Goal: Check status: Check status

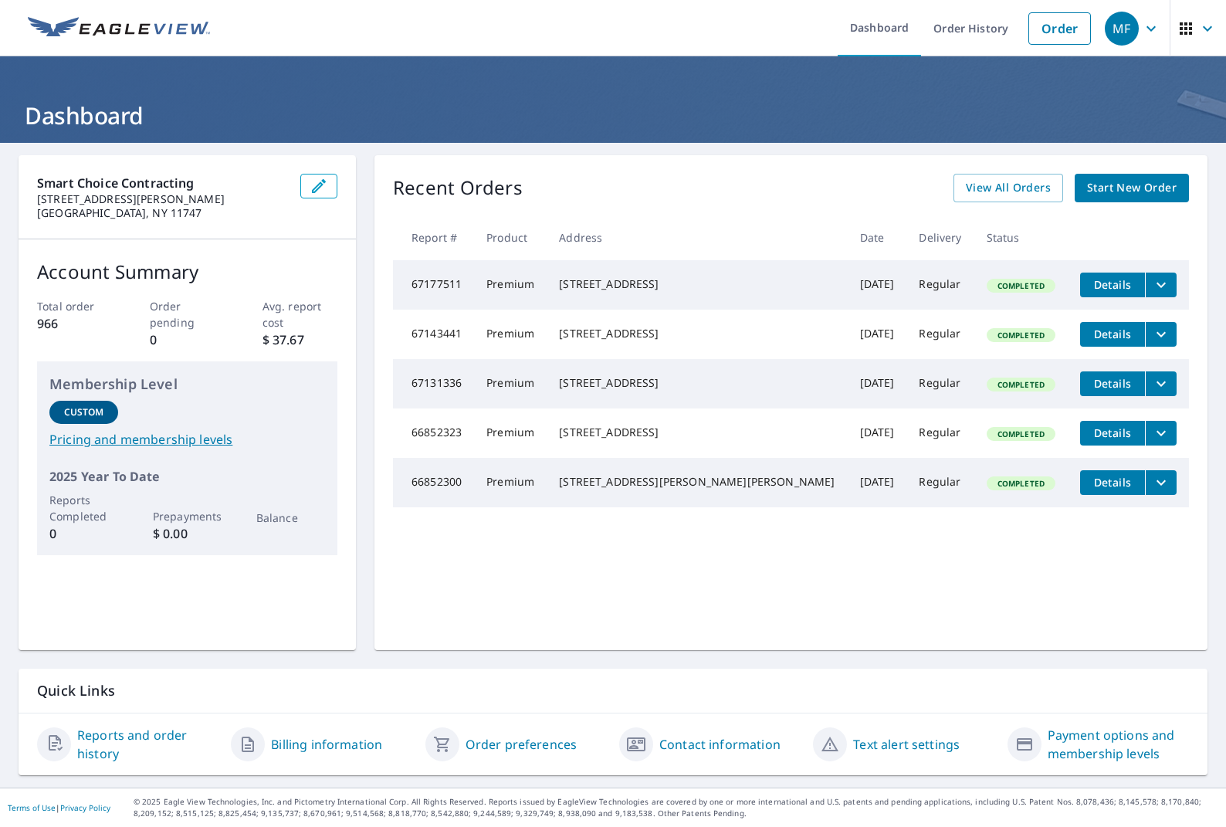
drag, startPoint x: 745, startPoint y: 17, endPoint x: 679, endPoint y: 19, distance: 65.6
click at [675, 21] on ul "Dashboard Order History Order" at bounding box center [658, 28] width 879 height 56
click at [970, 34] on link "Order History" at bounding box center [971, 28] width 100 height 56
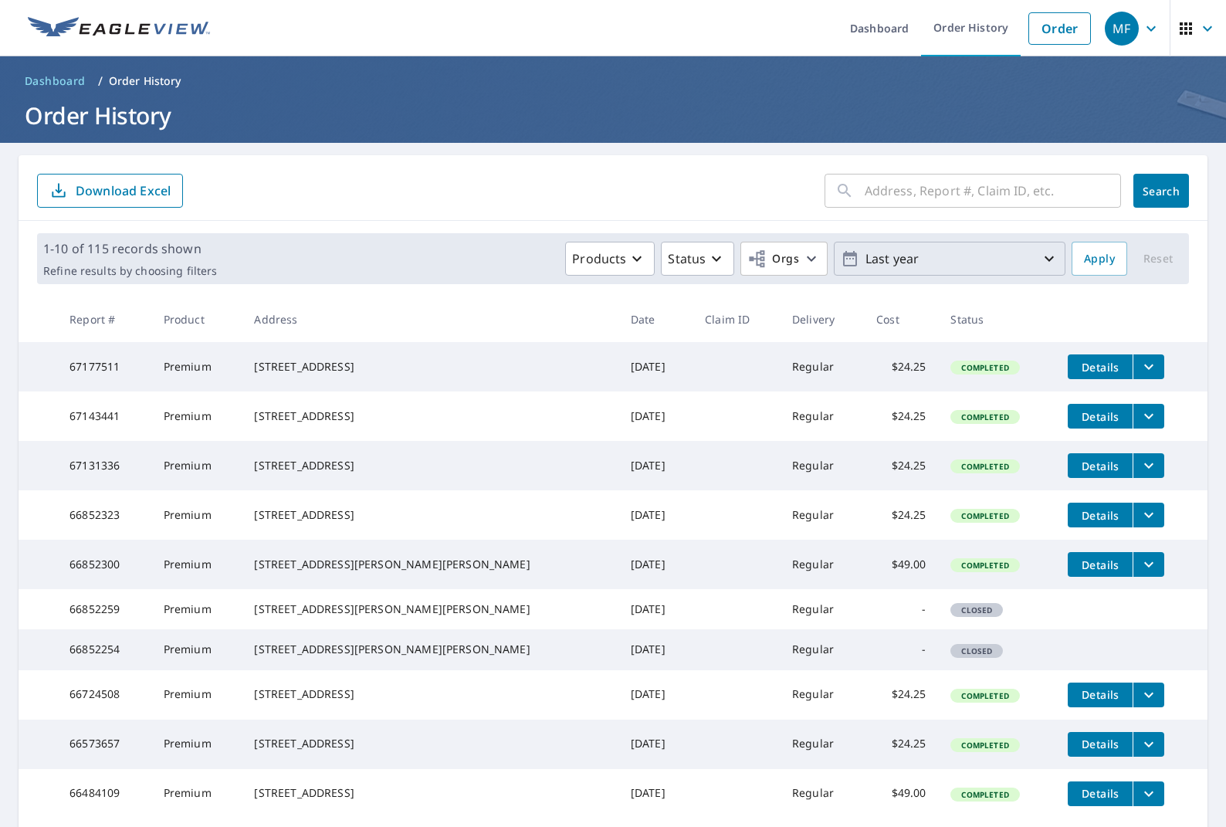
click at [1054, 259] on icon "button" at bounding box center [1049, 258] width 19 height 19
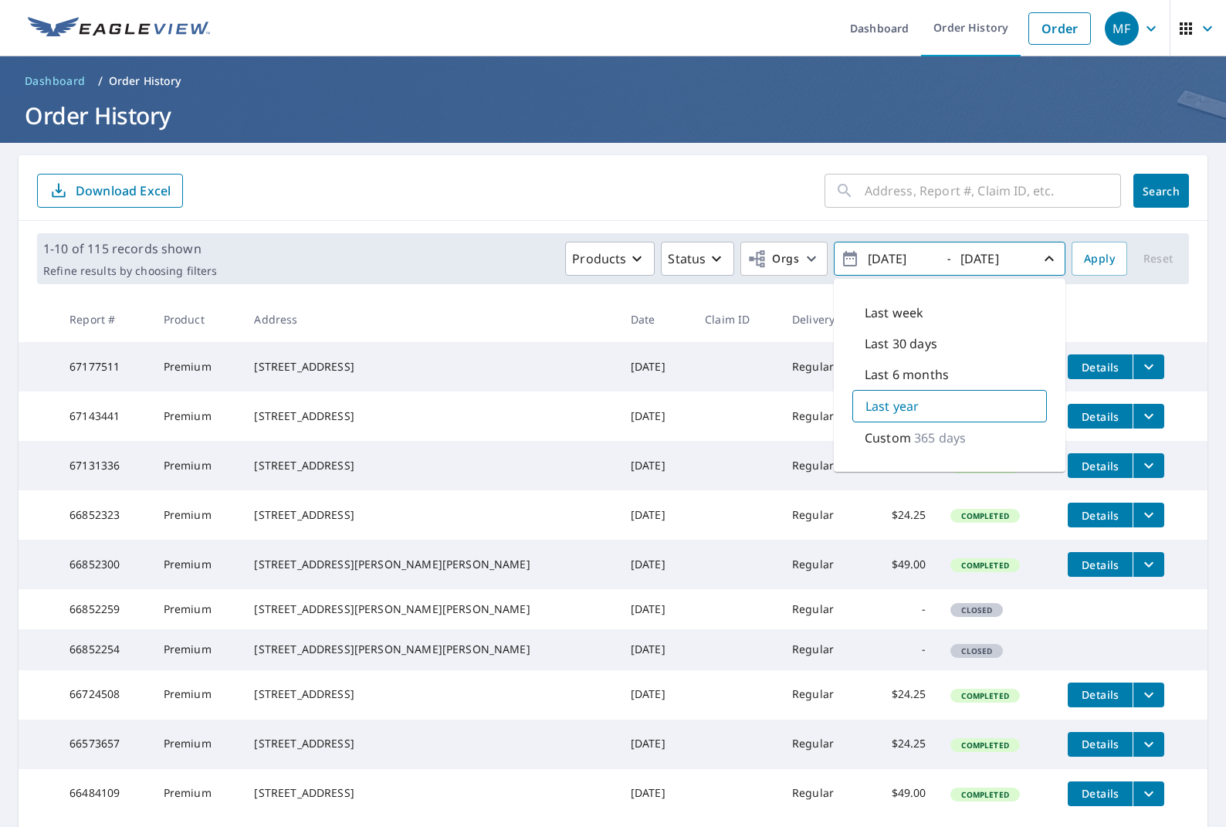
click at [953, 435] on p "365 days" at bounding box center [940, 437] width 52 height 19
click at [1098, 258] on span "Apply" at bounding box center [1099, 258] width 31 height 19
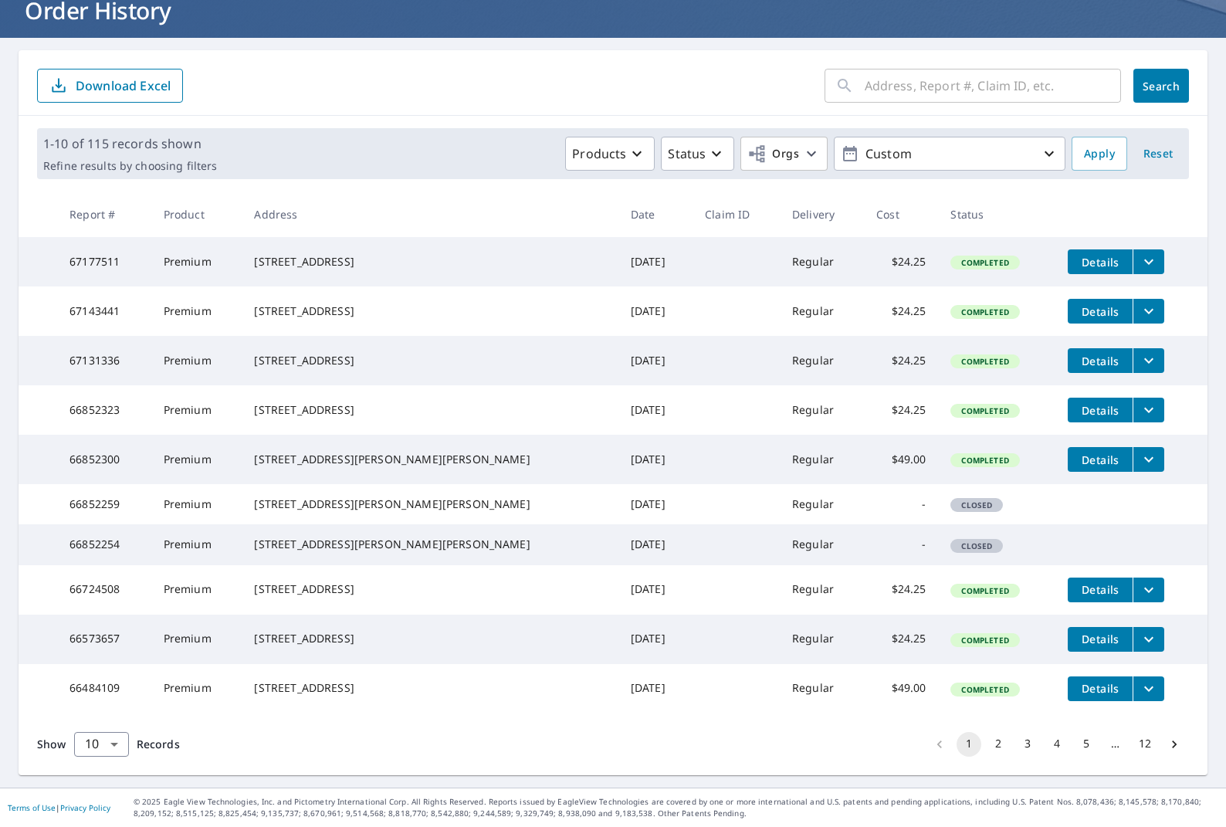
scroll to position [185, 0]
click at [1139, 743] on button "12" at bounding box center [1145, 744] width 25 height 25
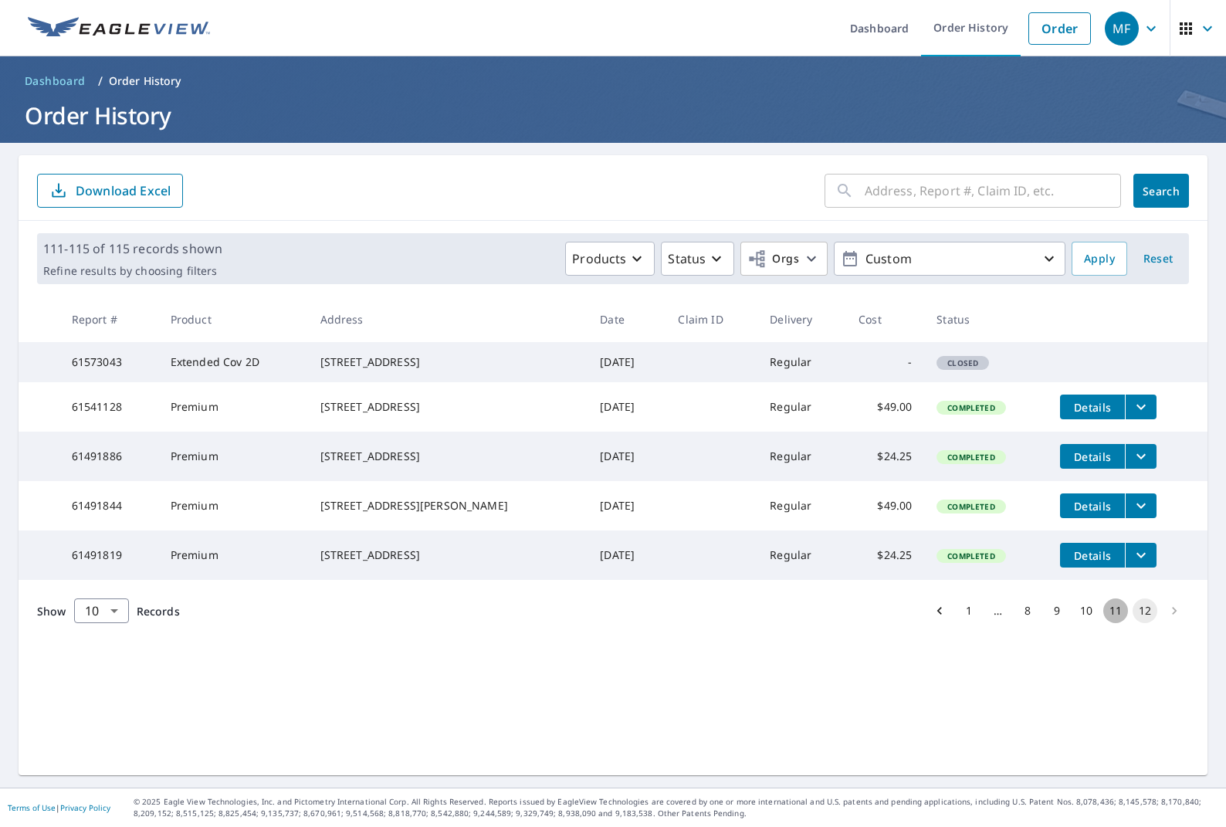
click at [1119, 623] on button "11" at bounding box center [1115, 610] width 25 height 25
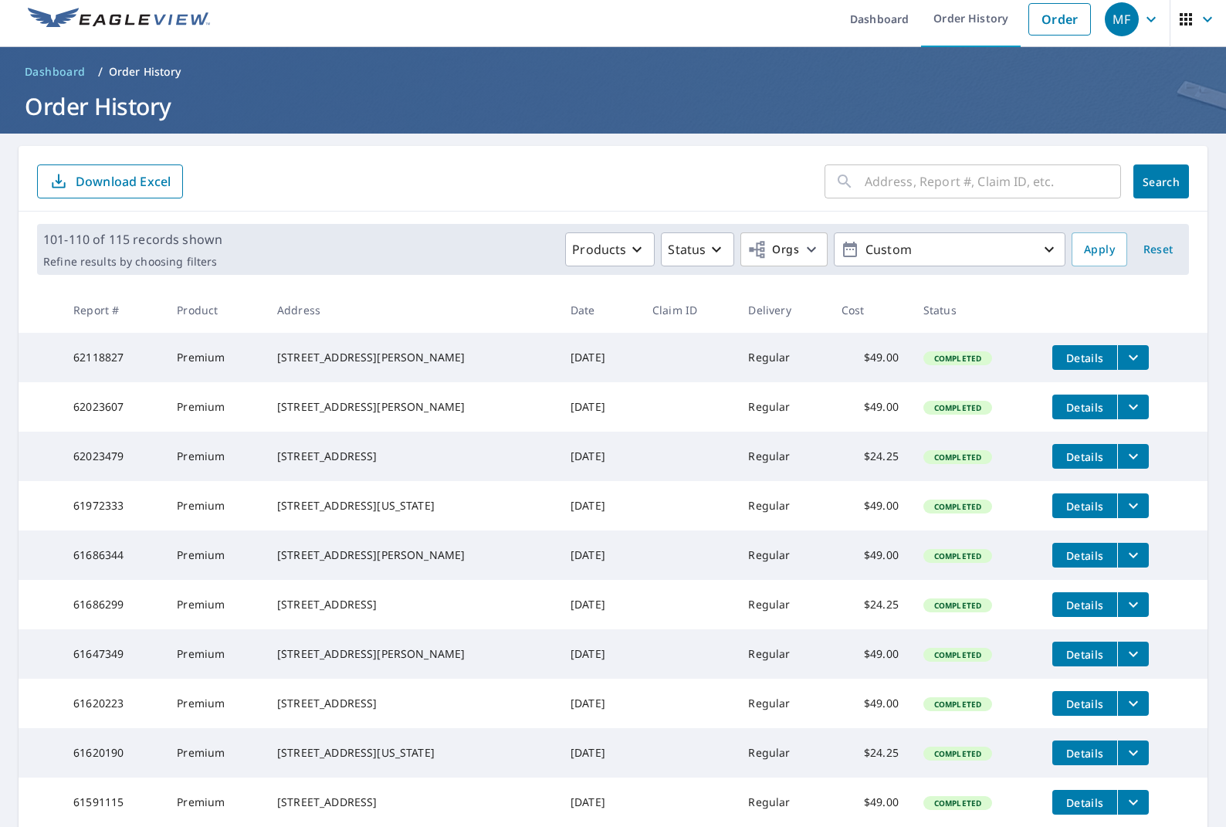
scroll to position [13, 0]
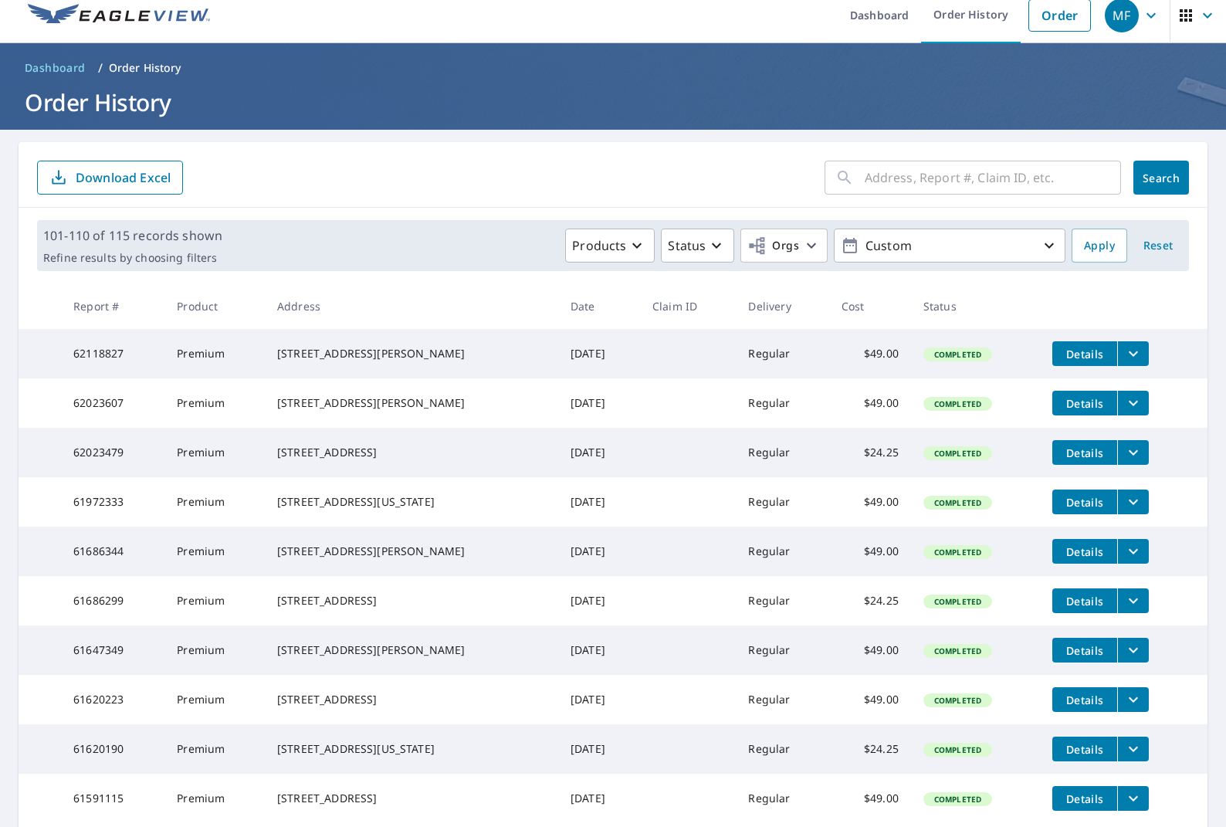
click at [1135, 406] on icon "filesDropdownBtn-62023607" at bounding box center [1133, 403] width 9 height 5
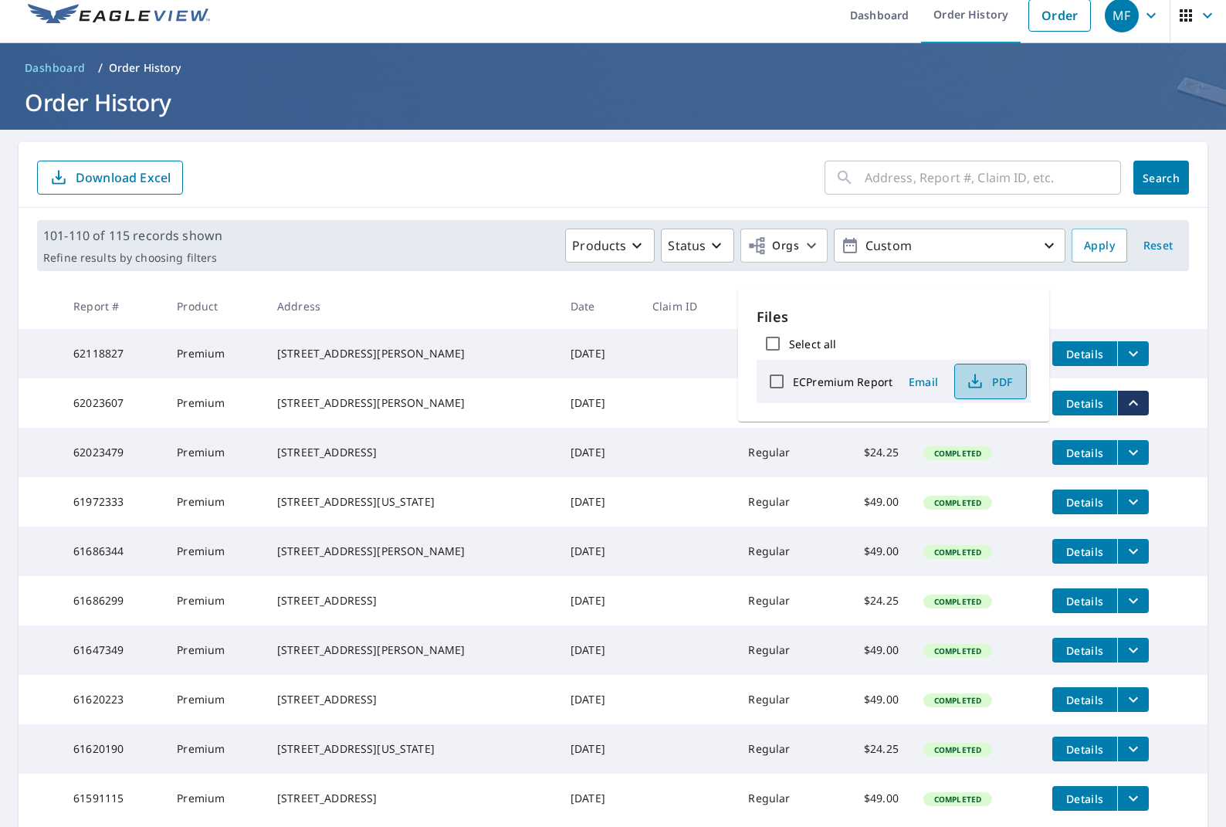
click at [1009, 380] on span "PDF" at bounding box center [988, 381] width 49 height 19
